Goal: Transaction & Acquisition: Purchase product/service

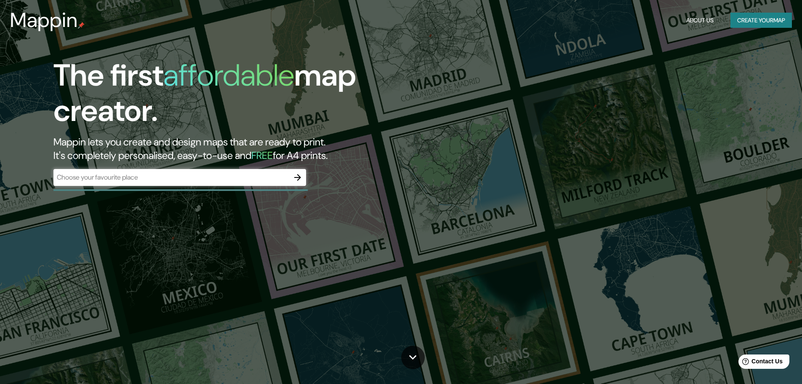
click at [546, 182] on div "The first affordable map creator. Mappin lets you create and design maps that a…" at bounding box center [401, 192] width 802 height 384
click at [291, 179] on button "button" at bounding box center [297, 177] width 17 height 17
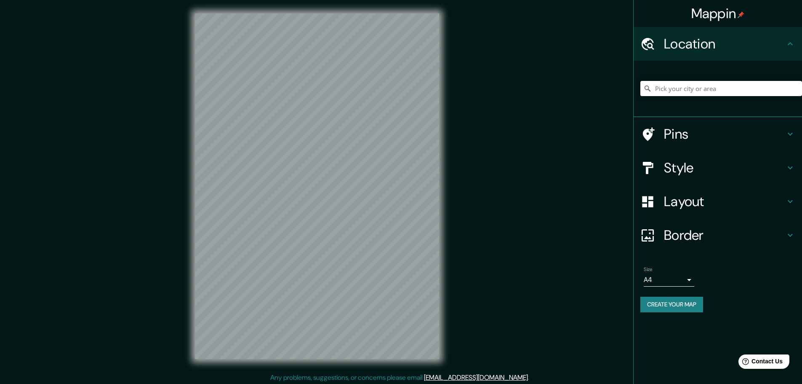
click at [684, 41] on h4 "Location" at bounding box center [724, 43] width 121 height 17
click at [679, 90] on input "Pick your city or area" at bounding box center [722, 88] width 162 height 15
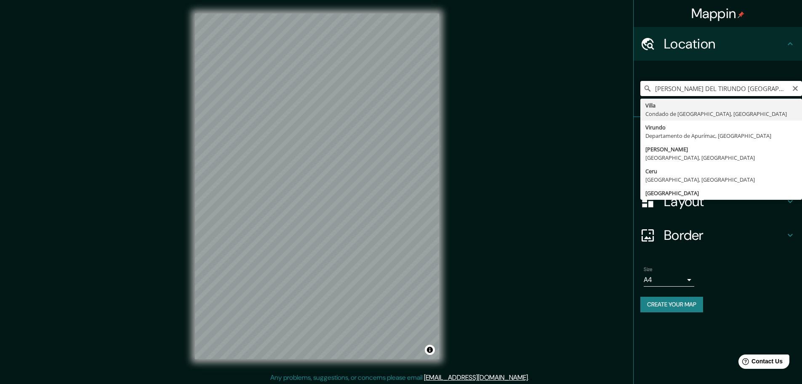
drag, startPoint x: 737, startPoint y: 89, endPoint x: 711, endPoint y: 87, distance: 25.7
click at [711, 87] on input "[PERSON_NAME] DEL TIRUNDO [GEOGRAPHIC_DATA]" at bounding box center [722, 88] width 162 height 15
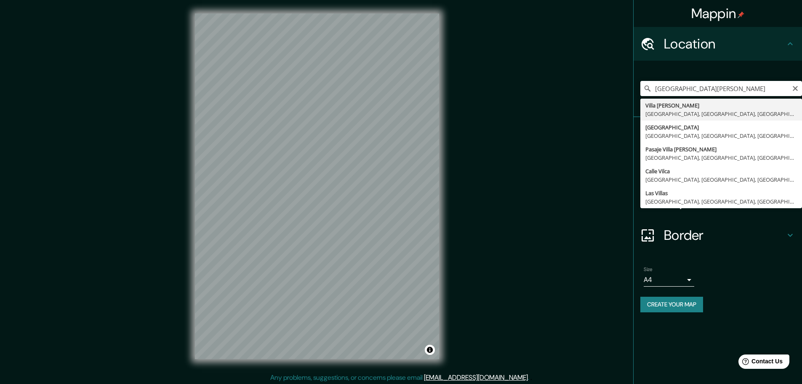
type input "Villa [PERSON_NAME], [GEOGRAPHIC_DATA], [GEOGRAPHIC_DATA], [GEOGRAPHIC_DATA]"
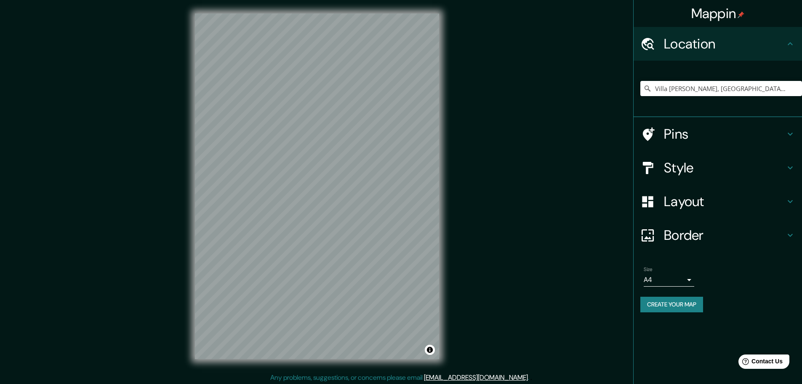
click at [716, 135] on h4 "Pins" at bounding box center [724, 133] width 121 height 17
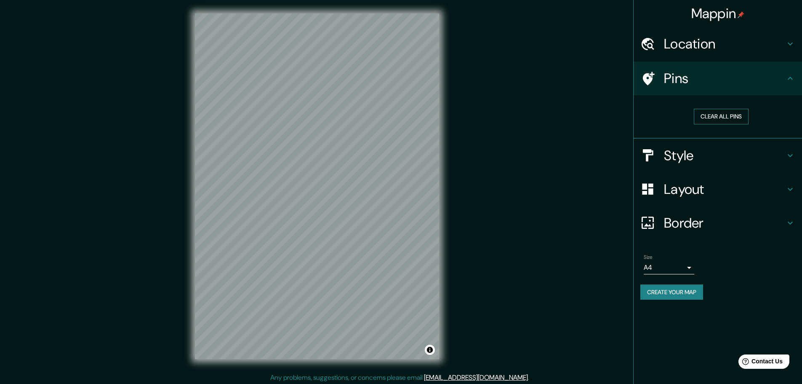
click at [722, 120] on button "Clear all pins" at bounding box center [721, 117] width 55 height 16
click at [708, 157] on h4 "Style" at bounding box center [724, 155] width 121 height 17
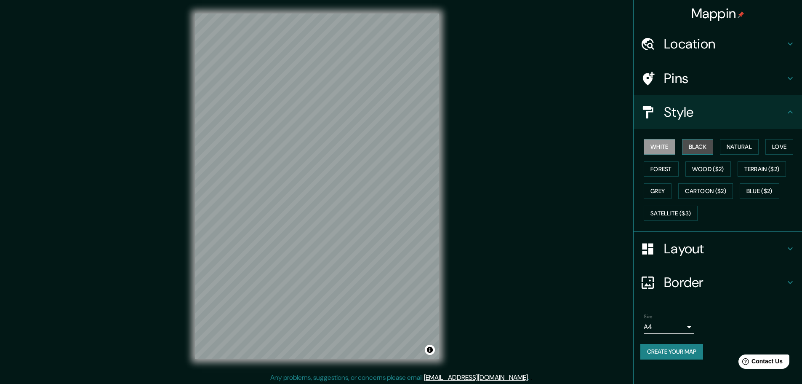
click at [703, 151] on button "Black" at bounding box center [698, 147] width 32 height 16
click at [739, 148] on button "Natural" at bounding box center [739, 147] width 39 height 16
click at [777, 148] on button "Love" at bounding box center [780, 147] width 28 height 16
click at [676, 166] on button "Forest" at bounding box center [661, 169] width 35 height 16
click at [710, 168] on button "Wood ($2)" at bounding box center [708, 169] width 45 height 16
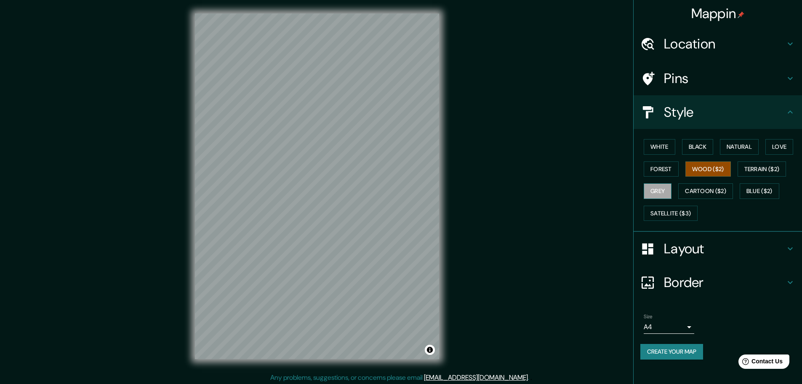
click at [664, 191] on button "Grey" at bounding box center [658, 191] width 28 height 16
click at [716, 175] on button "Wood ($2)" at bounding box center [708, 169] width 45 height 16
click at [662, 187] on button "Grey" at bounding box center [658, 191] width 28 height 16
click at [660, 147] on button "White" at bounding box center [660, 147] width 32 height 16
click at [713, 256] on h4 "Layout" at bounding box center [724, 248] width 121 height 17
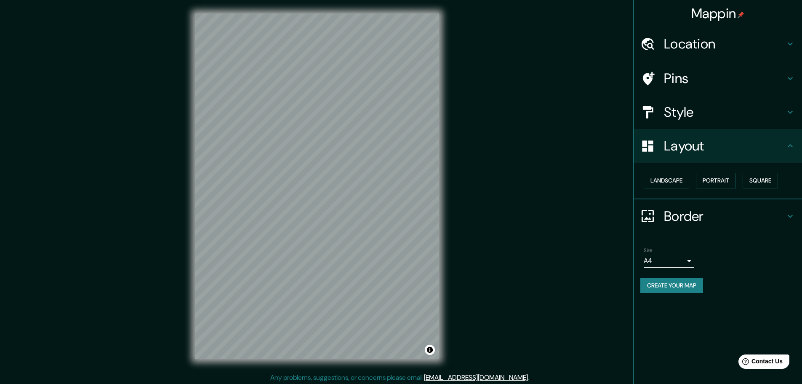
click at [735, 144] on h4 "Layout" at bounding box center [724, 145] width 121 height 17
click at [691, 80] on h4 "Pins" at bounding box center [724, 78] width 121 height 17
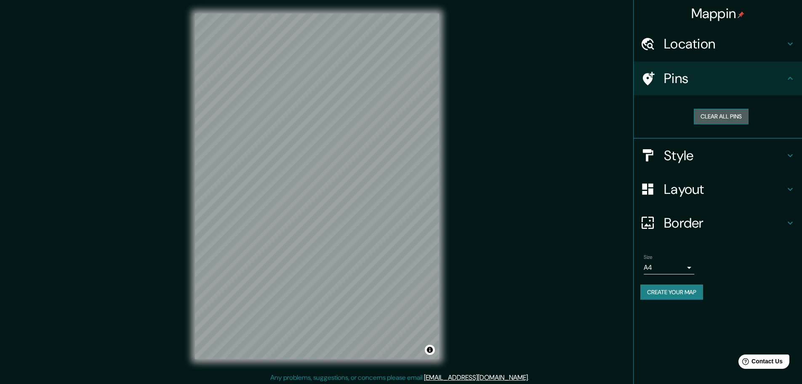
click at [706, 115] on button "Clear all pins" at bounding box center [721, 117] width 55 height 16
click at [716, 119] on button "Clear all pins" at bounding box center [721, 117] width 55 height 16
click at [717, 119] on button "Clear all pins" at bounding box center [721, 117] width 55 height 16
click at [470, 263] on div "Mappin Location [GEOGRAPHIC_DATA][PERSON_NAME], [GEOGRAPHIC_DATA], [GEOGRAPHIC_…" at bounding box center [401, 193] width 802 height 386
click at [341, 233] on div at bounding box center [341, 231] width 7 height 7
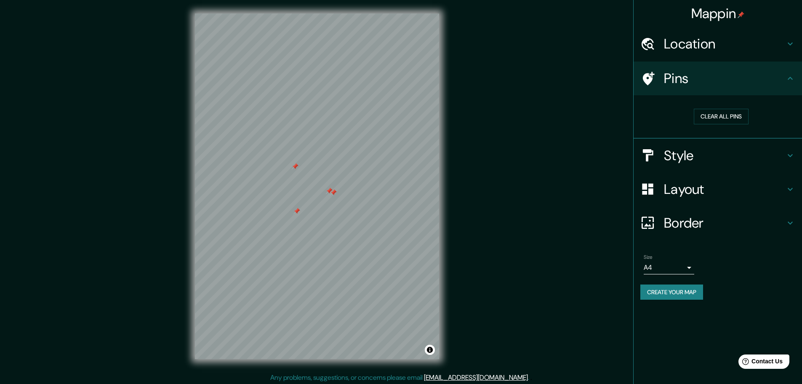
click at [328, 193] on div at bounding box center [329, 190] width 7 height 7
click at [335, 192] on div at bounding box center [333, 192] width 7 height 7
click at [296, 213] on div at bounding box center [297, 211] width 7 height 7
click at [298, 168] on div at bounding box center [295, 166] width 7 height 7
